Goal: Task Accomplishment & Management: Manage account settings

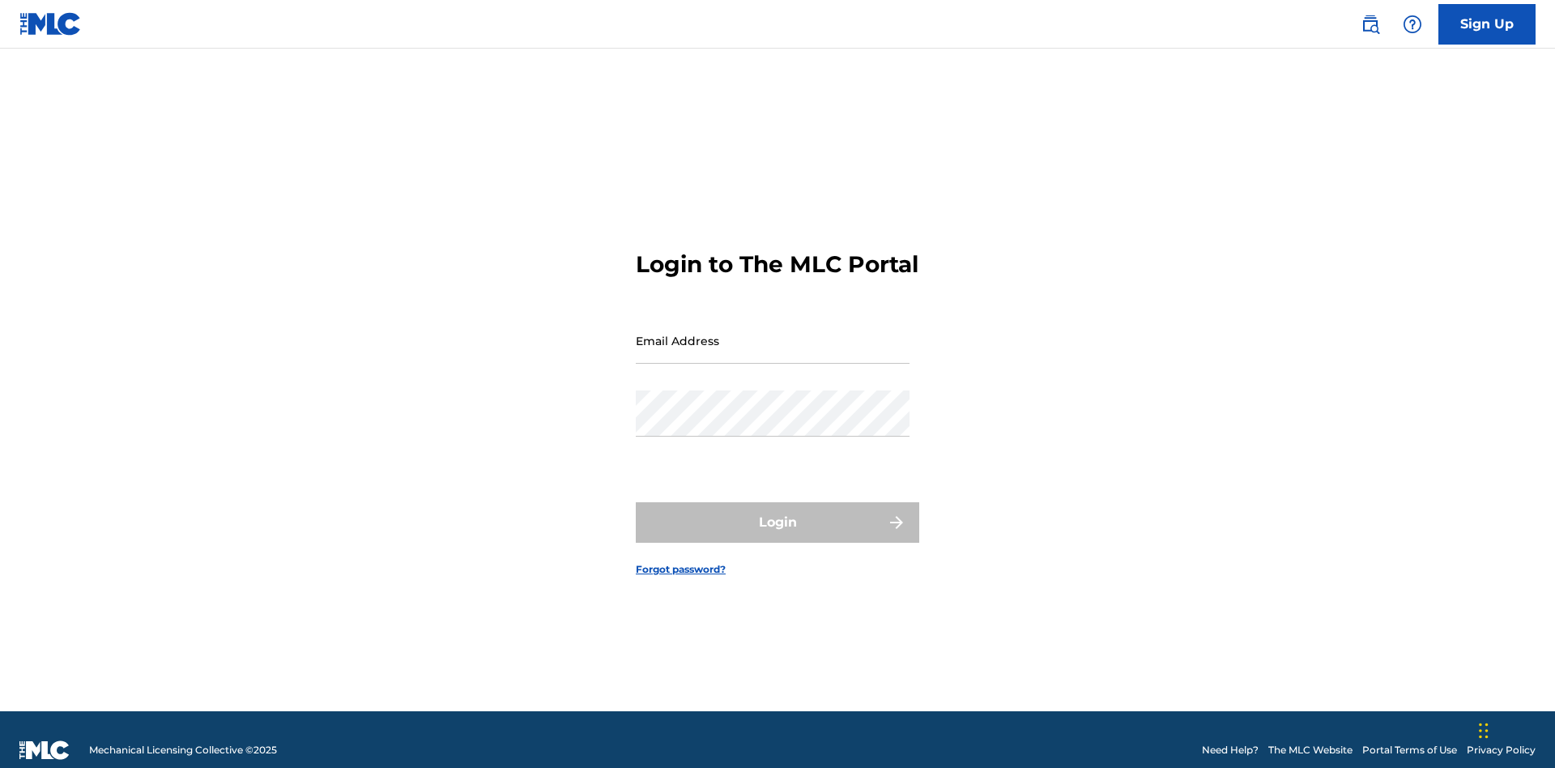
scroll to position [21, 0]
click at [773, 333] on input "Email Address" at bounding box center [773, 341] width 274 height 46
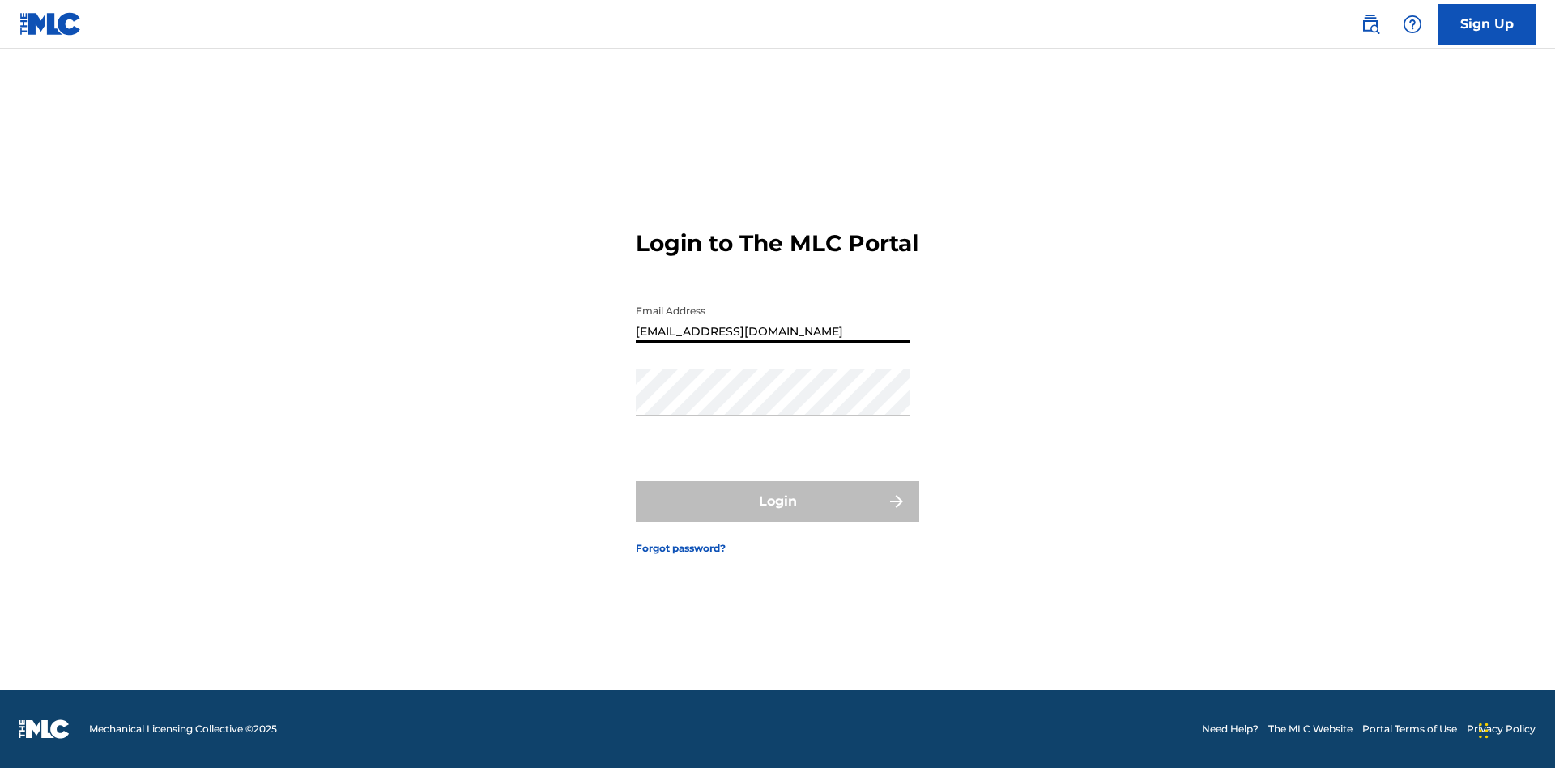
type input "Duke.McTesterson@gmail.com"
click at [778, 515] on button "Login" at bounding box center [778, 501] width 284 height 41
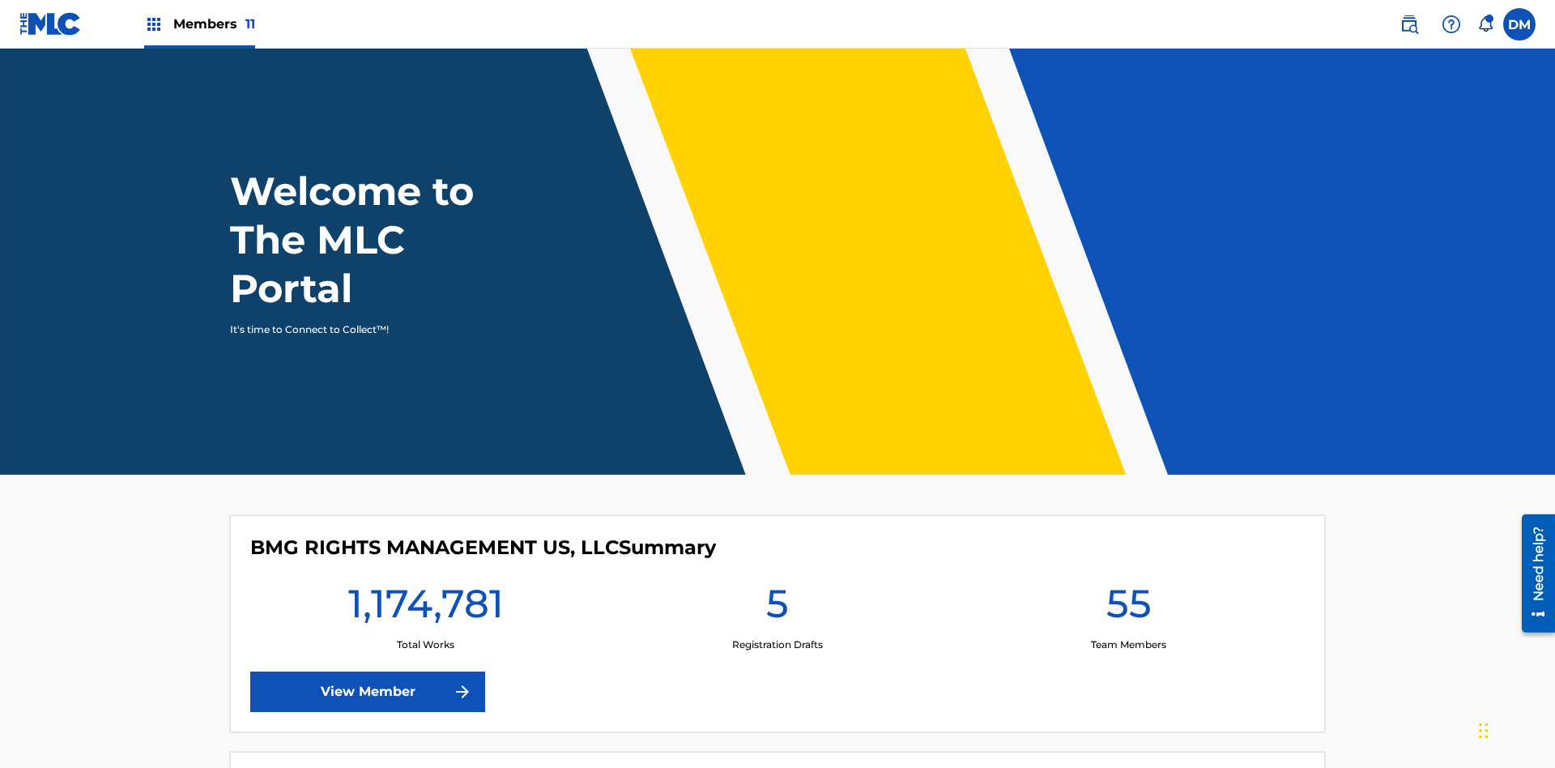
click at [199, 23] on span "Members 11" at bounding box center [214, 24] width 82 height 19
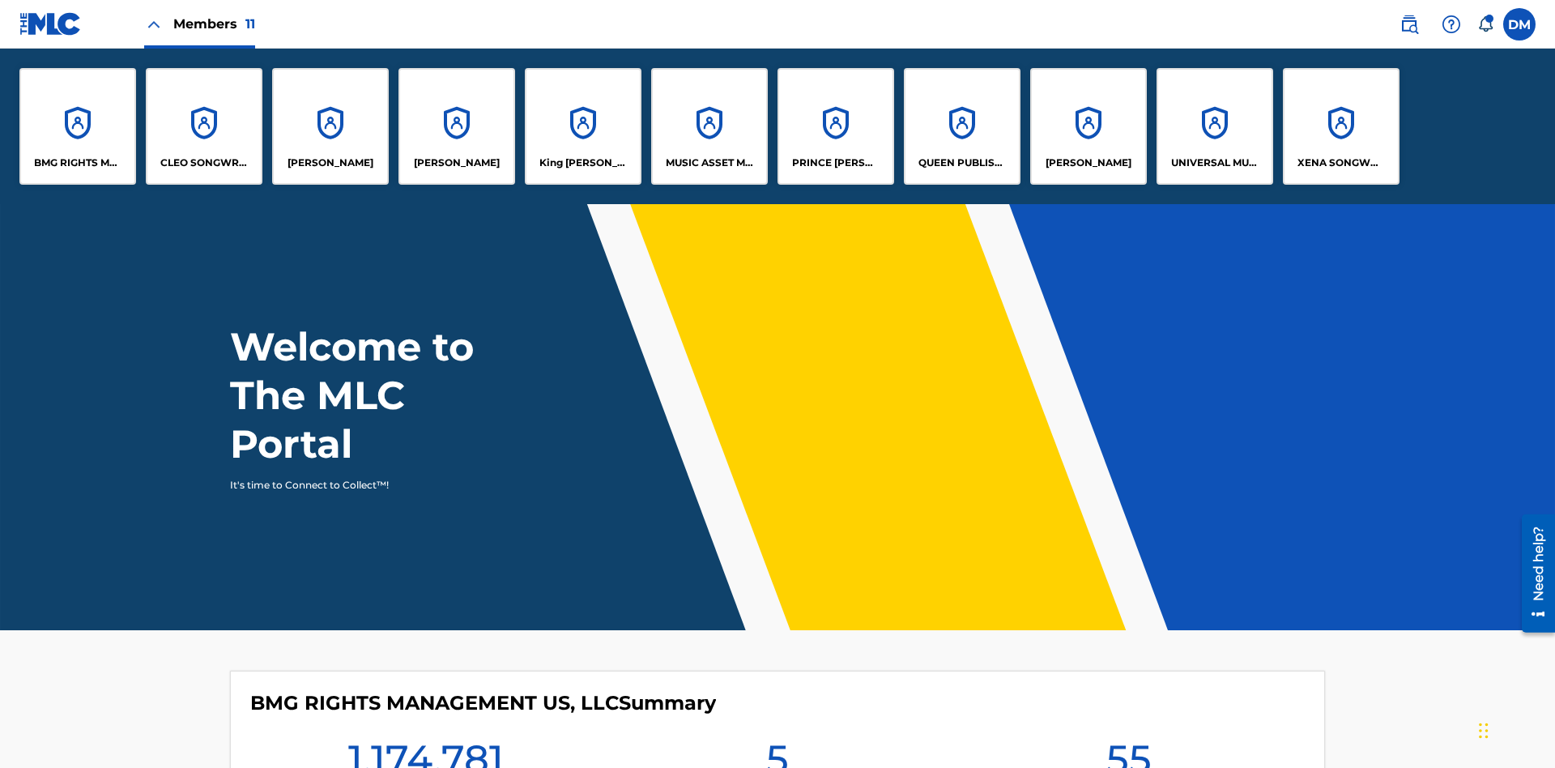
click at [1088, 163] on p "RONALD MCTESTERSON" at bounding box center [1089, 163] width 86 height 15
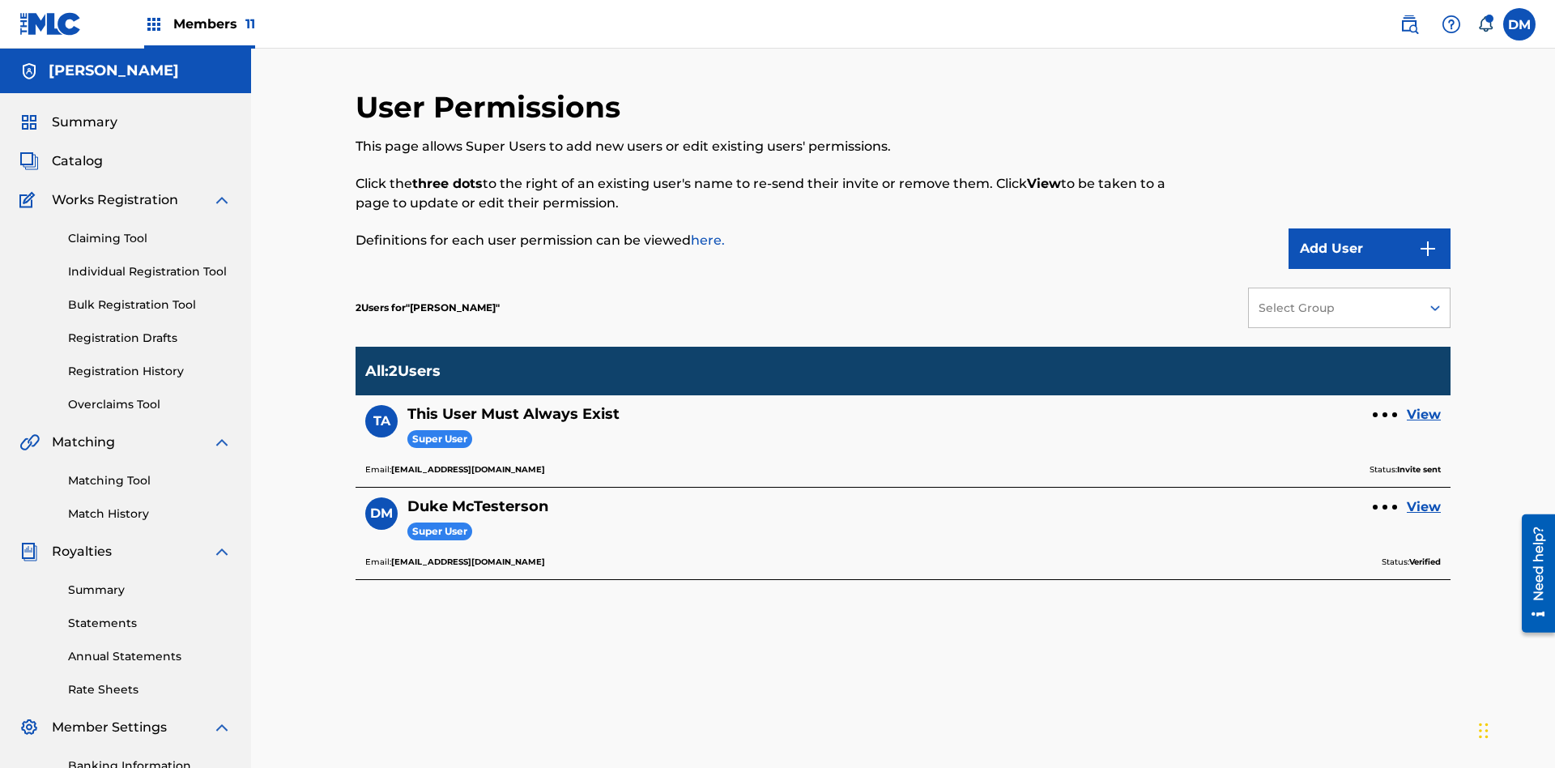
click at [1385, 412] on div at bounding box center [1385, 414] width 5 height 5
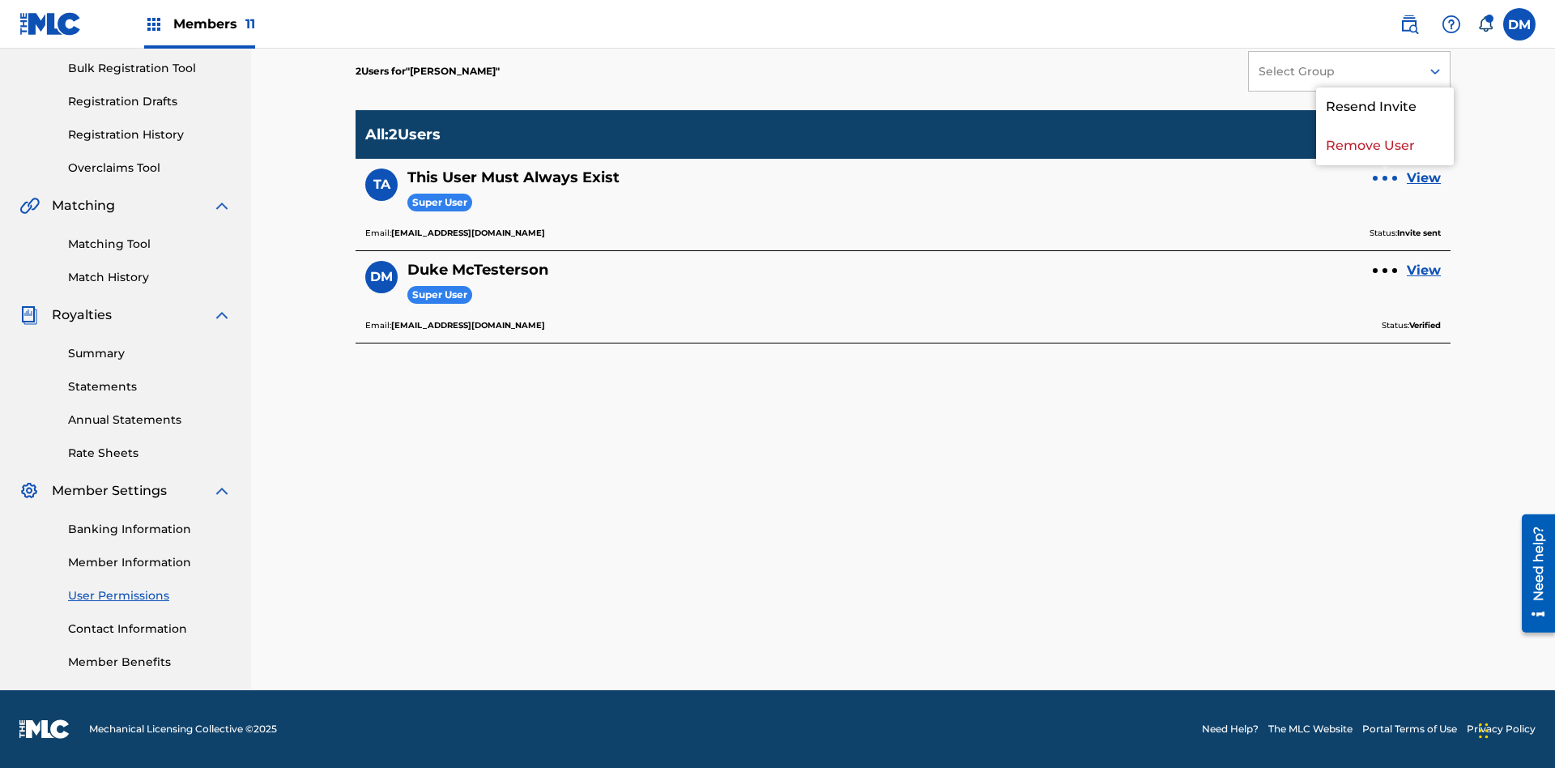
click at [1385, 117] on p "Resend Invite" at bounding box center [1385, 106] width 138 height 39
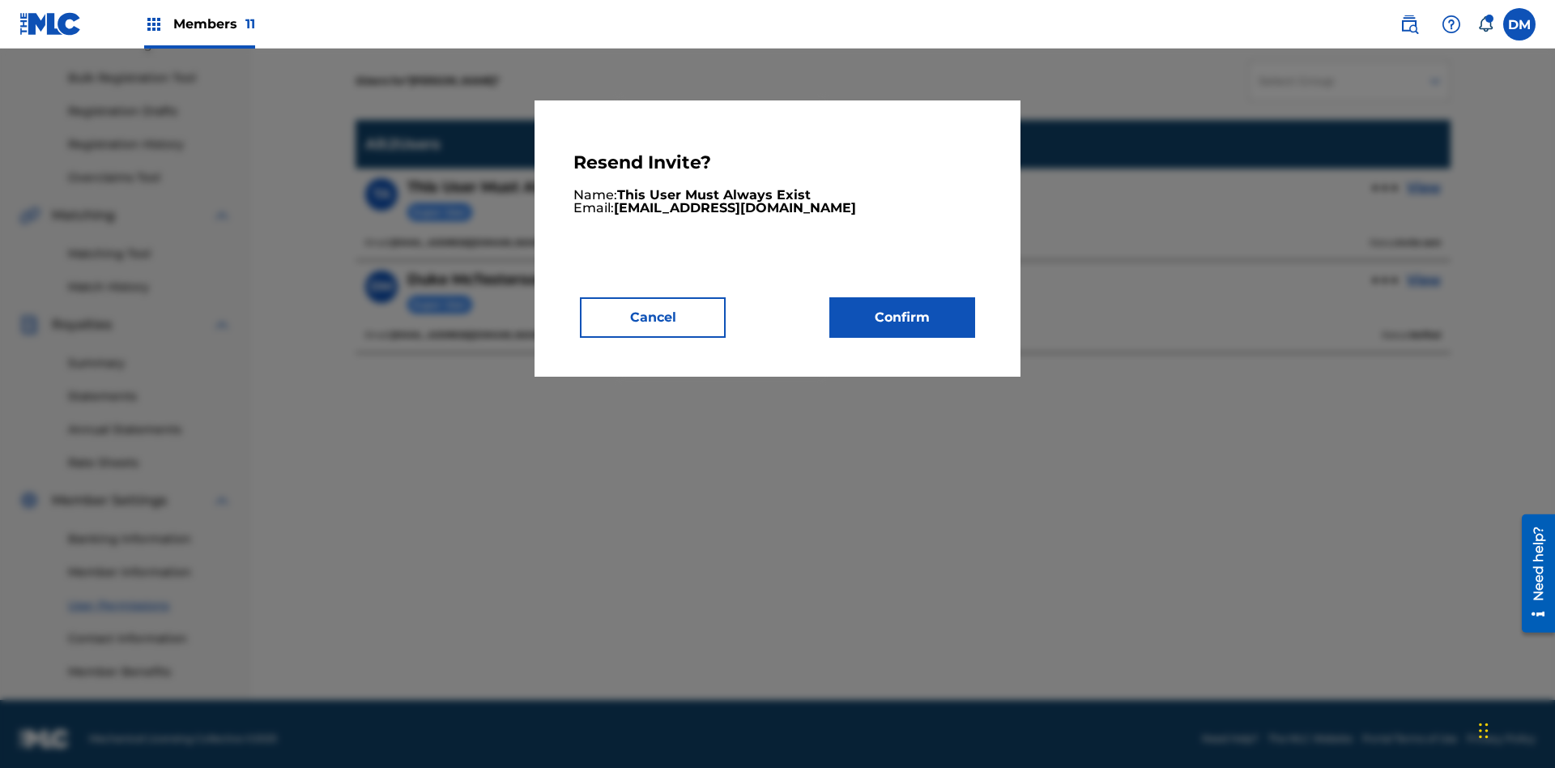
click at [902, 317] on button "Confirm" at bounding box center [903, 317] width 146 height 41
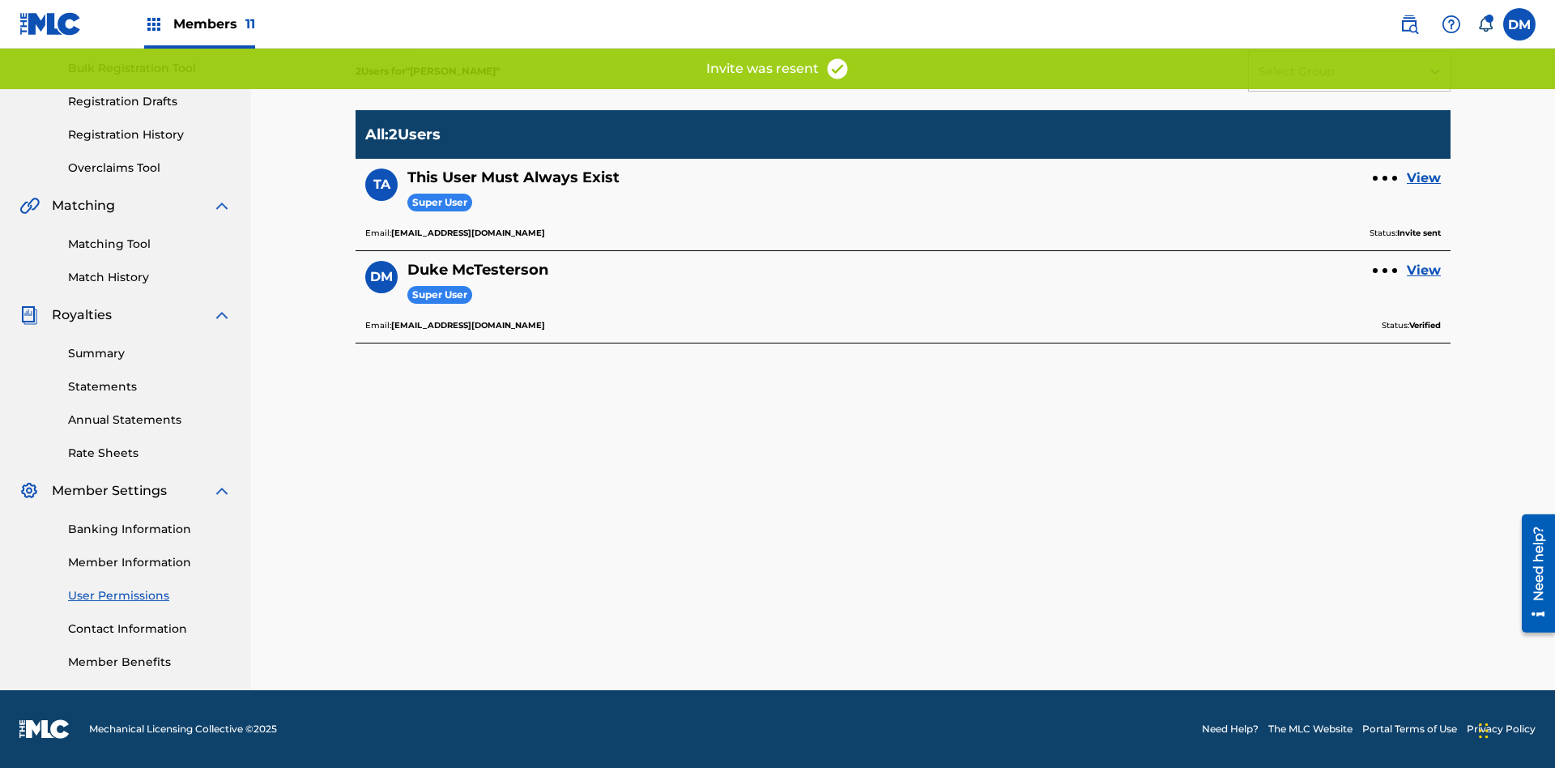
scroll to position [198, 0]
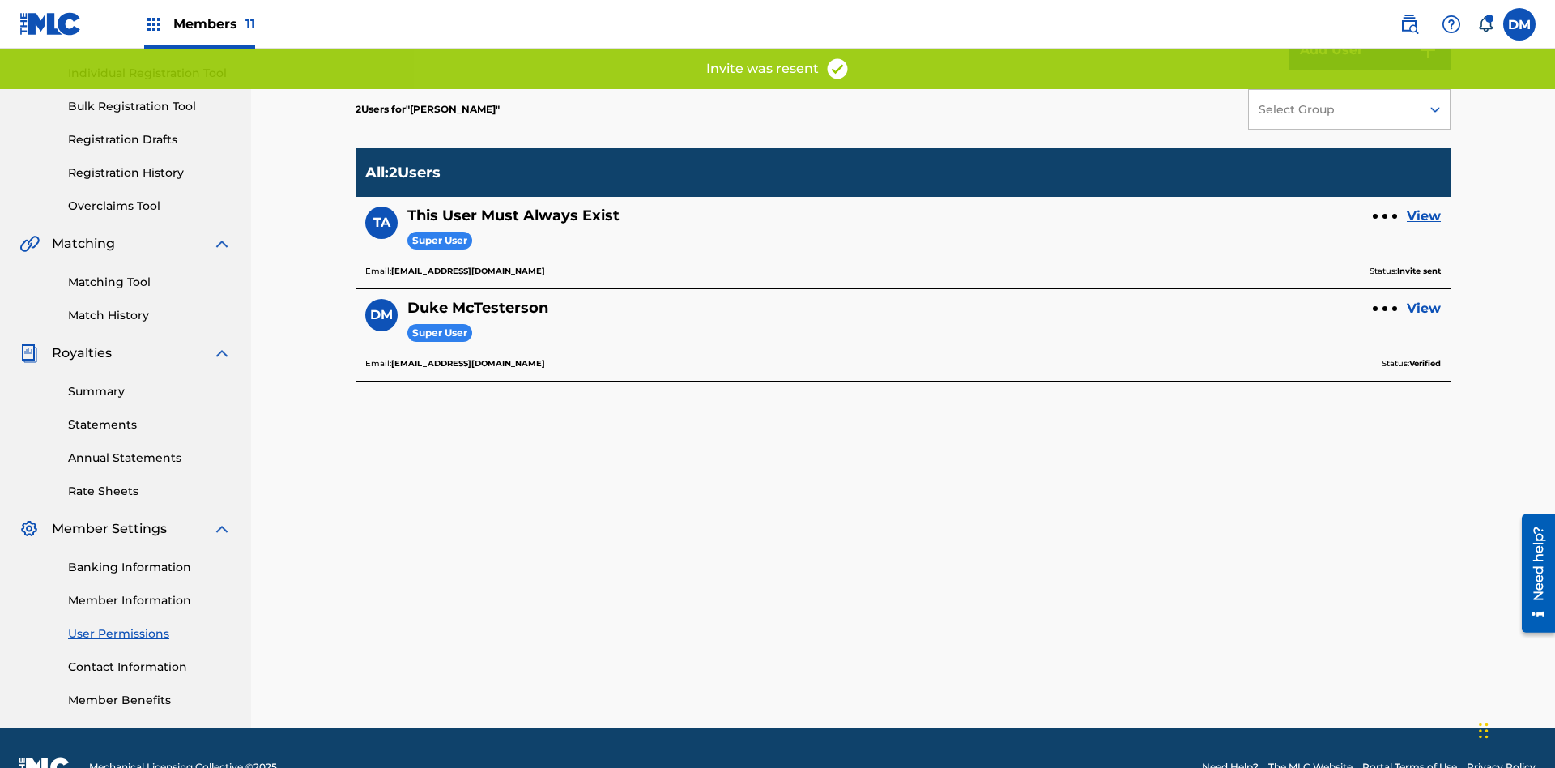
click at [1424, 207] on link "View" at bounding box center [1424, 216] width 34 height 19
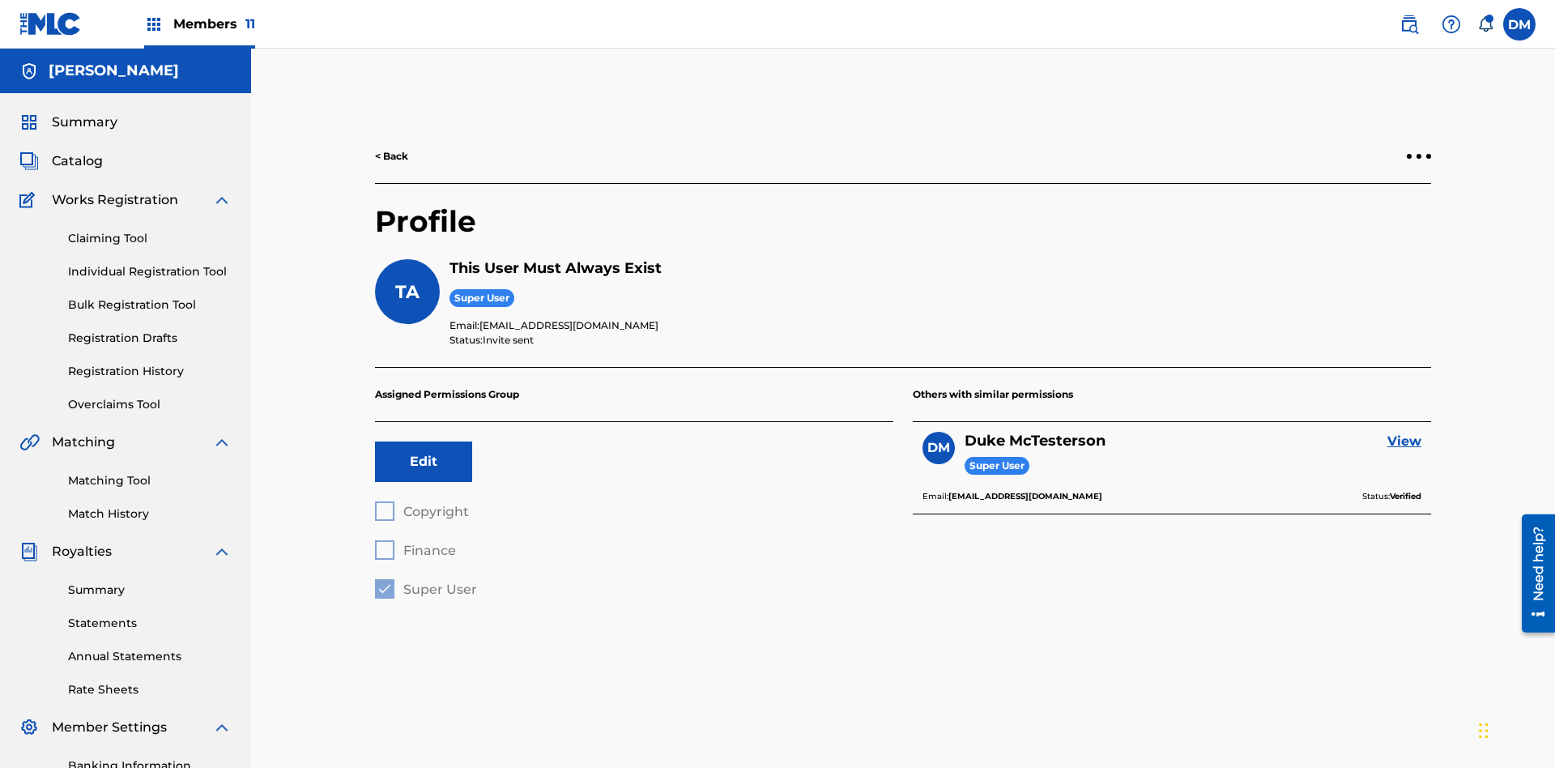
click at [1419, 154] on div at bounding box center [1419, 156] width 5 height 5
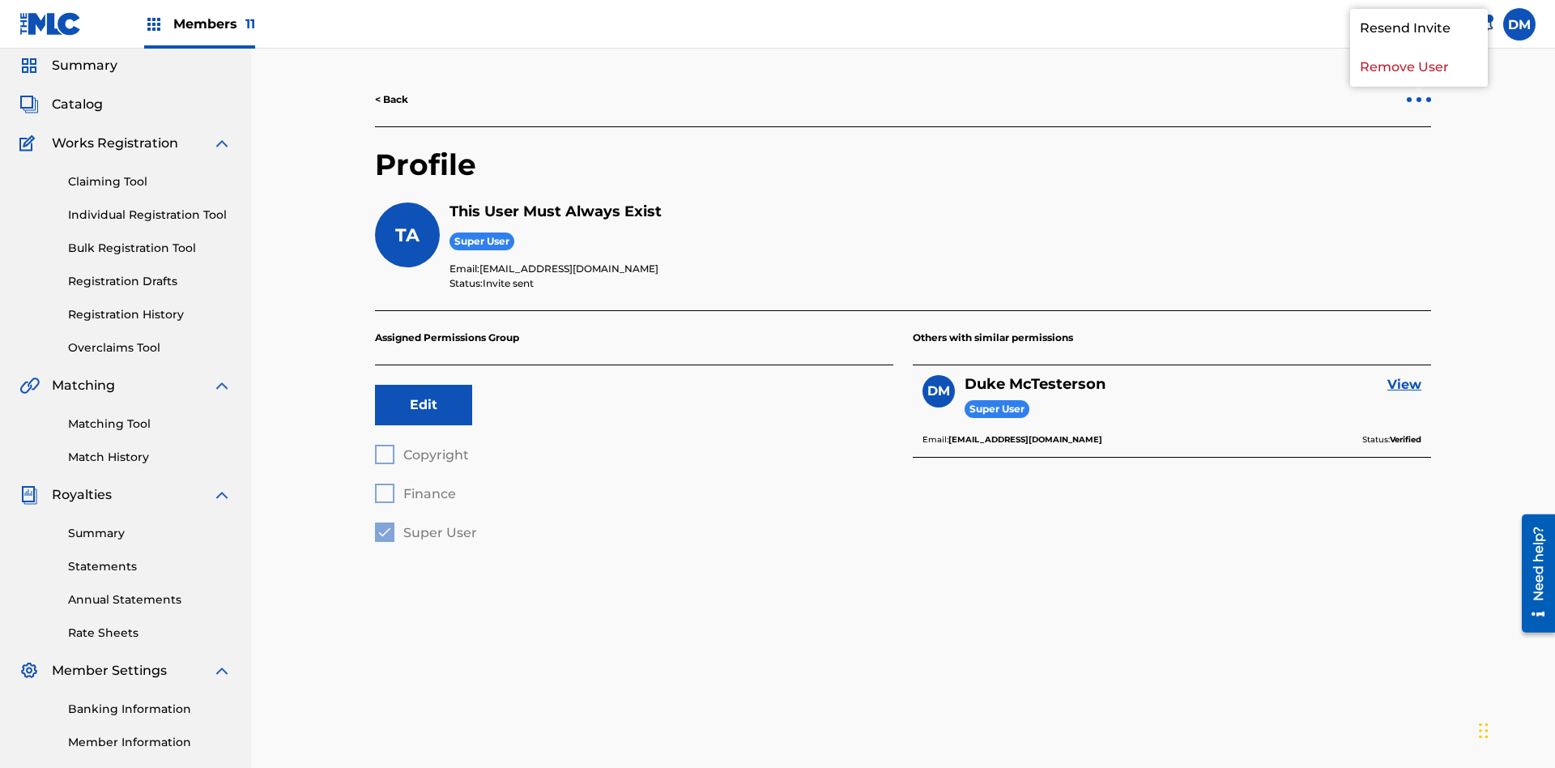
click at [1419, 48] on p "Resend Invite" at bounding box center [1419, 28] width 138 height 39
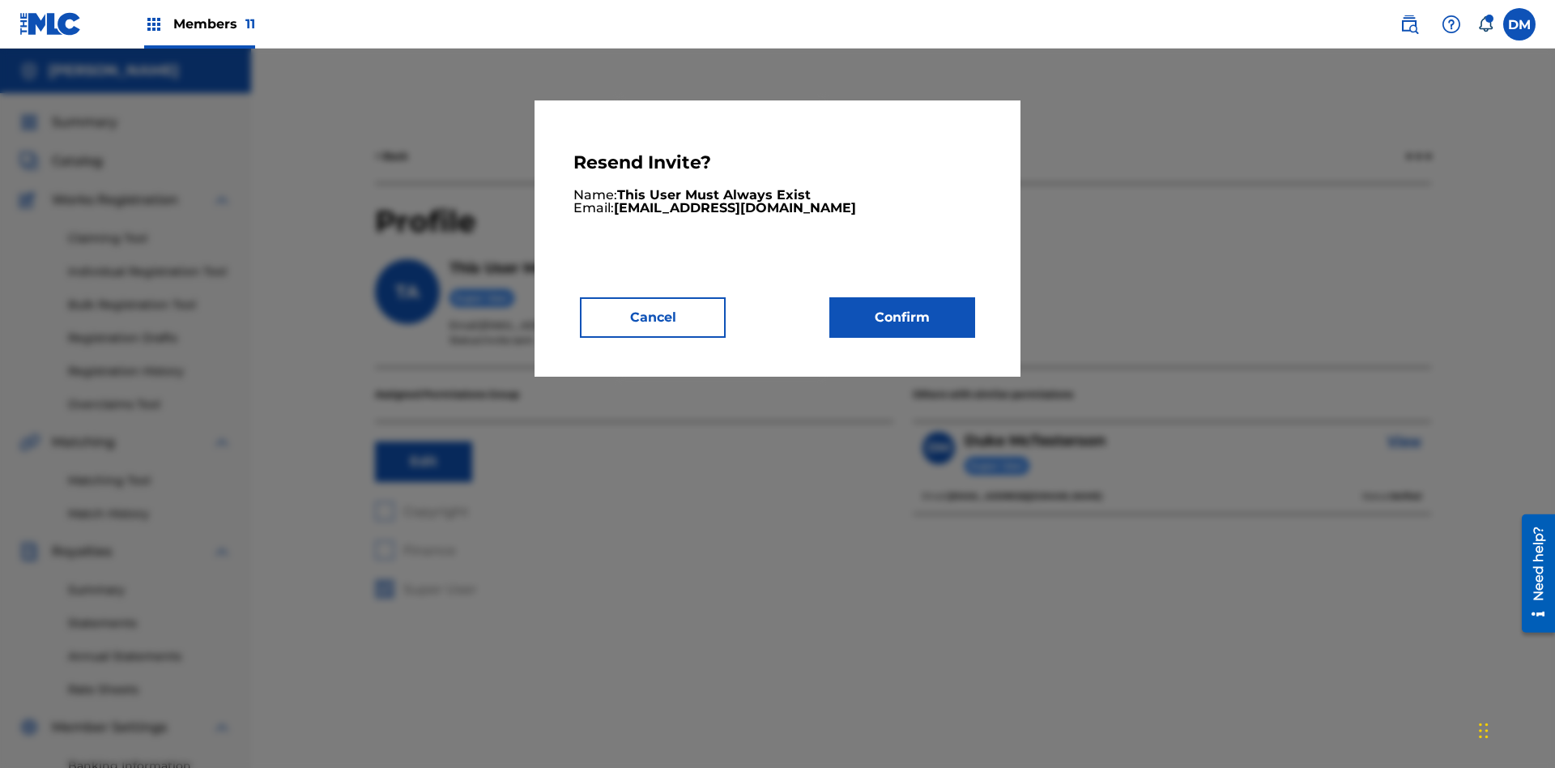
click at [902, 317] on button "Confirm" at bounding box center [903, 317] width 146 height 41
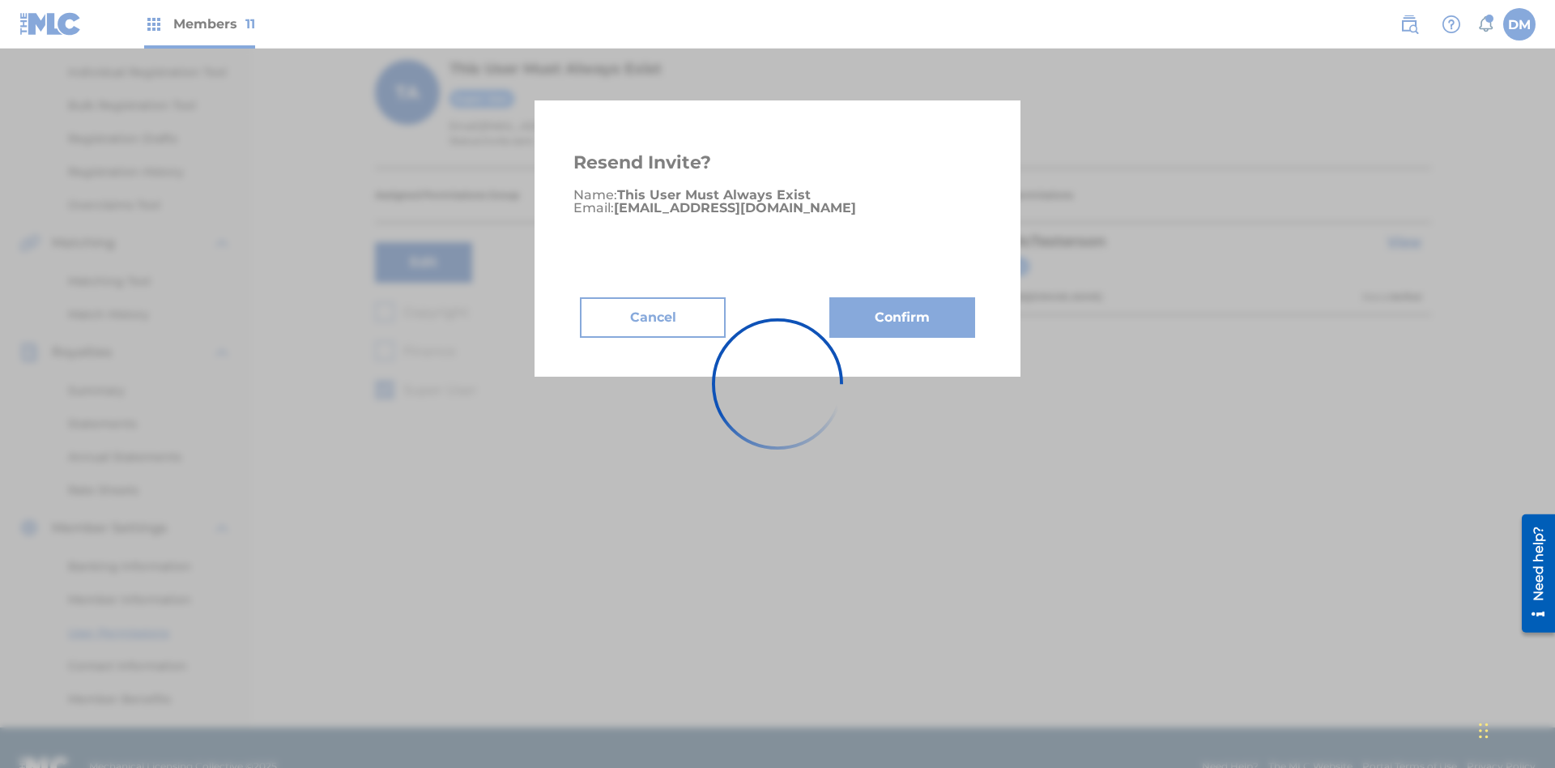
scroll to position [161, 0]
